Goal: Navigation & Orientation: Find specific page/section

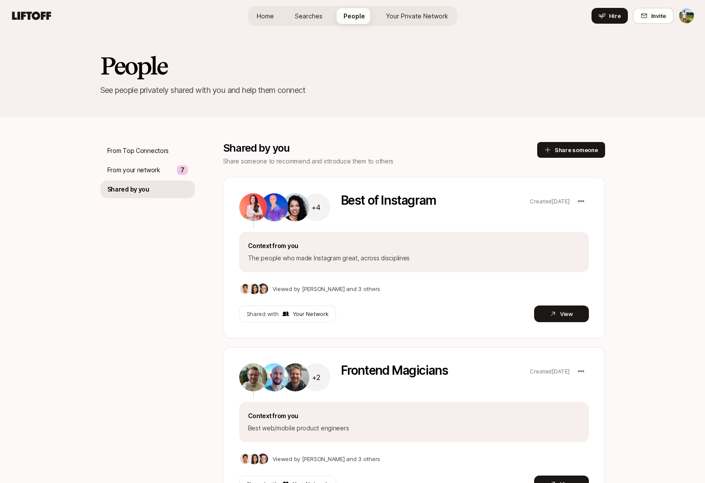
click at [591, 114] on div "People See people privately shared with you and help them connect" at bounding box center [352, 75] width 705 height 86
